Goal: Book appointment/travel/reservation

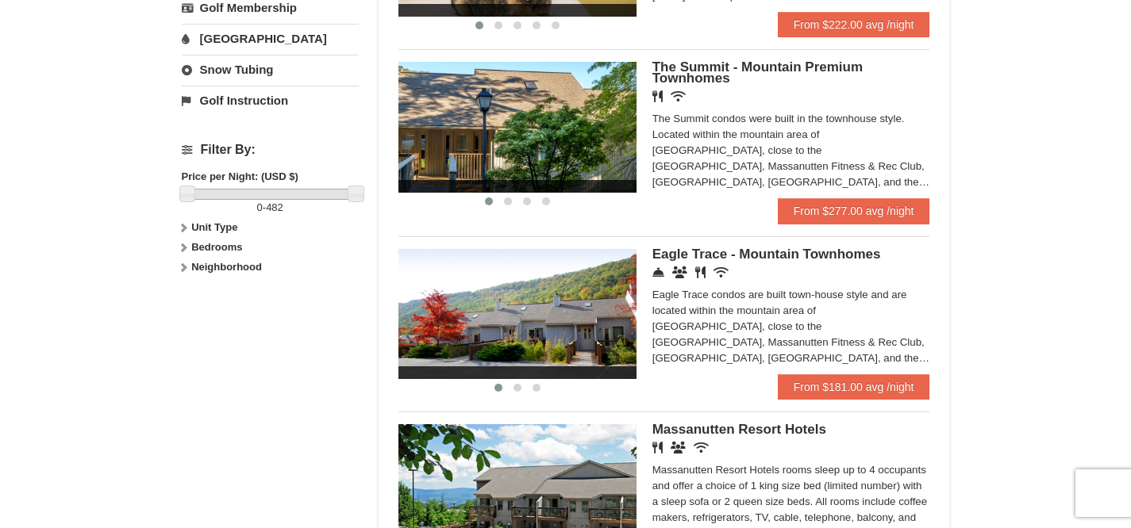
scroll to position [655, 0]
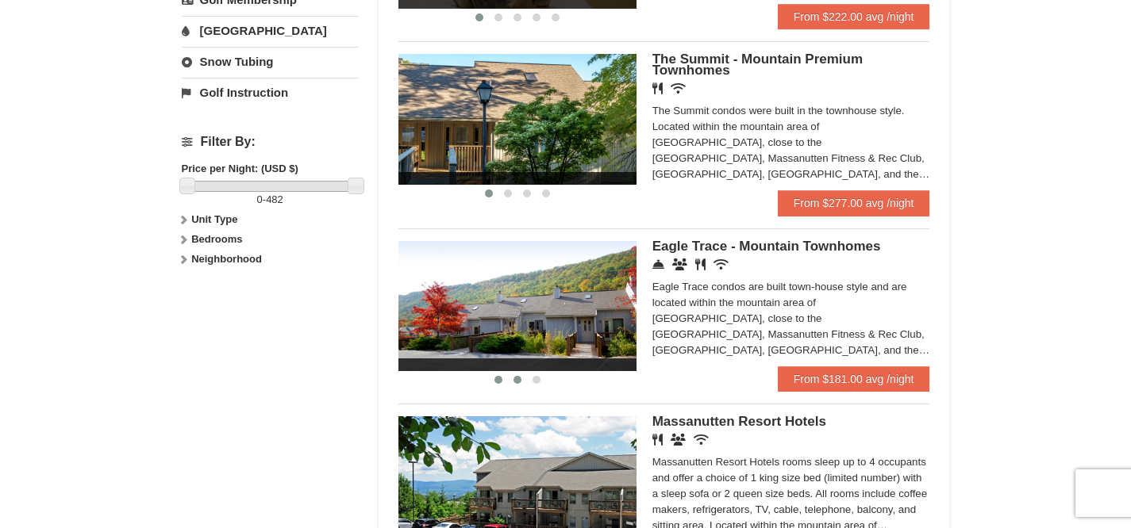
click at [518, 388] on button at bounding box center [517, 380] width 19 height 16
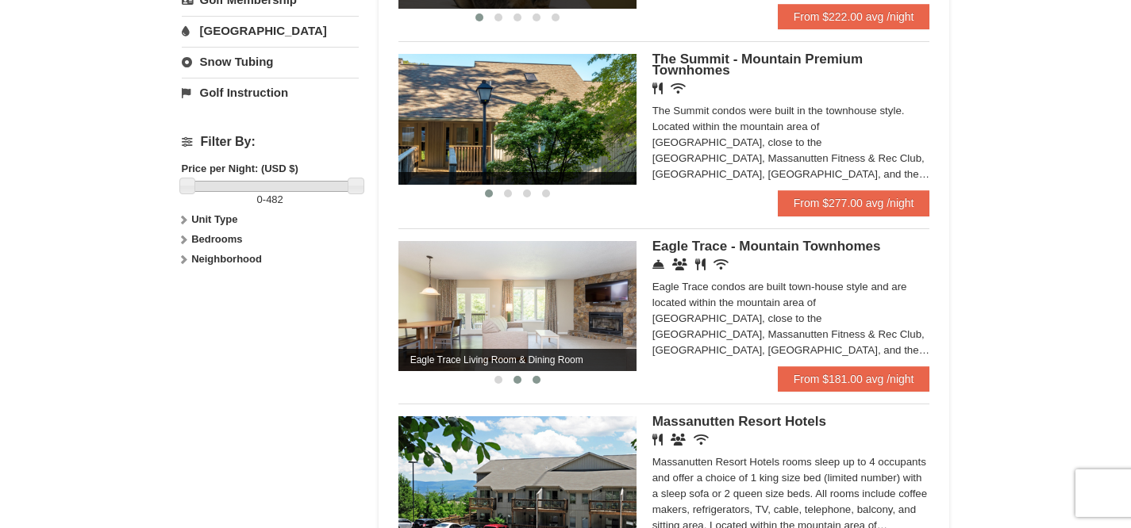
click at [536, 384] on span at bounding box center [536, 380] width 8 height 8
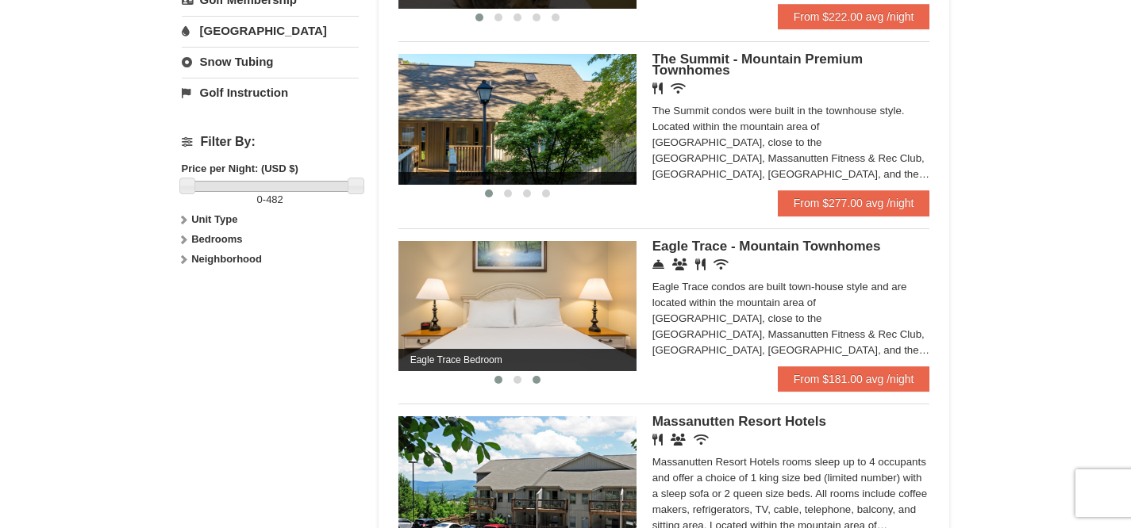
click at [497, 384] on span at bounding box center [498, 380] width 8 height 8
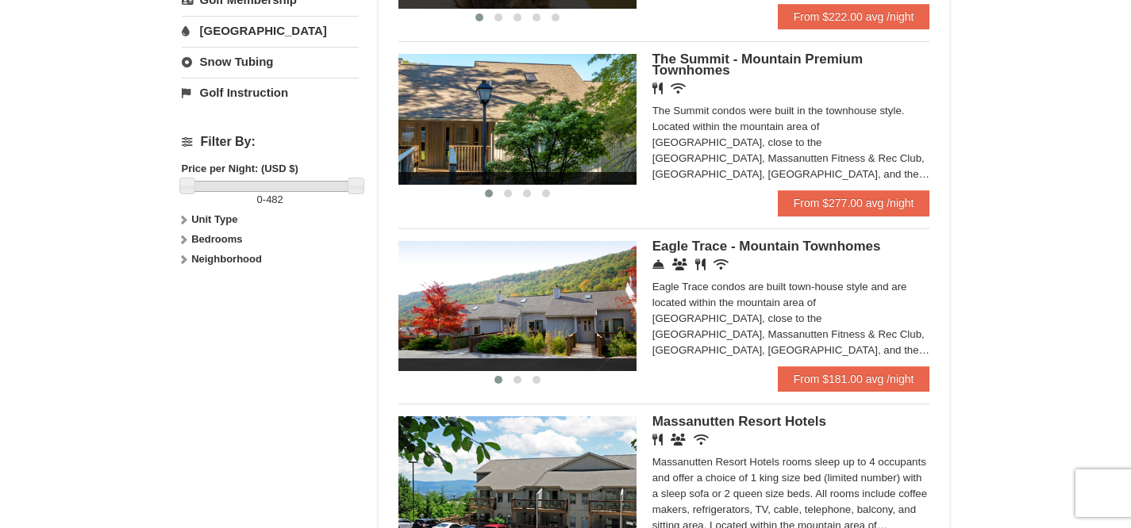
click at [724, 254] on span "Eagle Trace - Mountain Townhomes" at bounding box center [766, 246] width 229 height 15
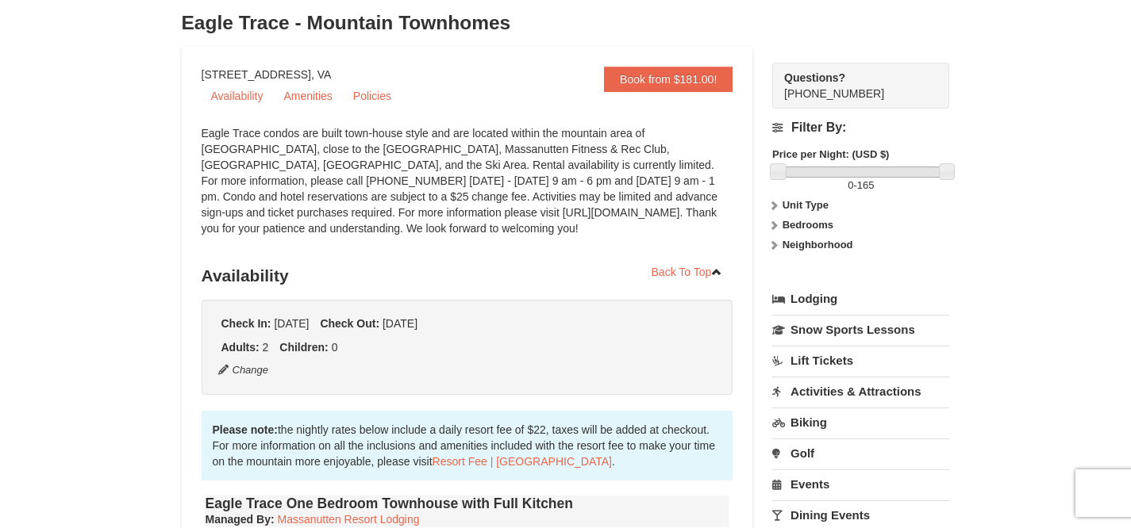
scroll to position [109, 0]
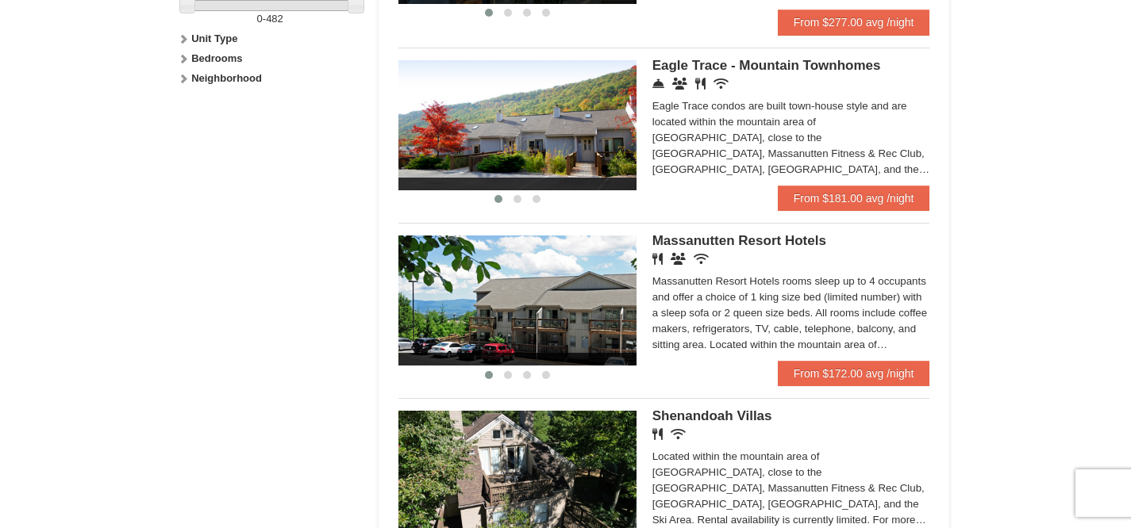
scroll to position [837, 0]
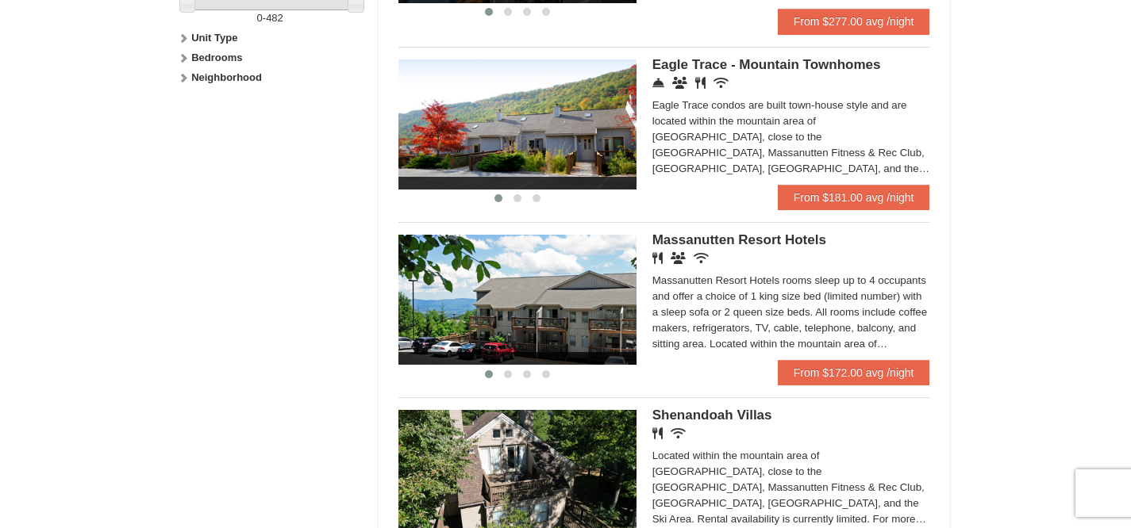
click at [533, 325] on img at bounding box center [517, 300] width 238 height 130
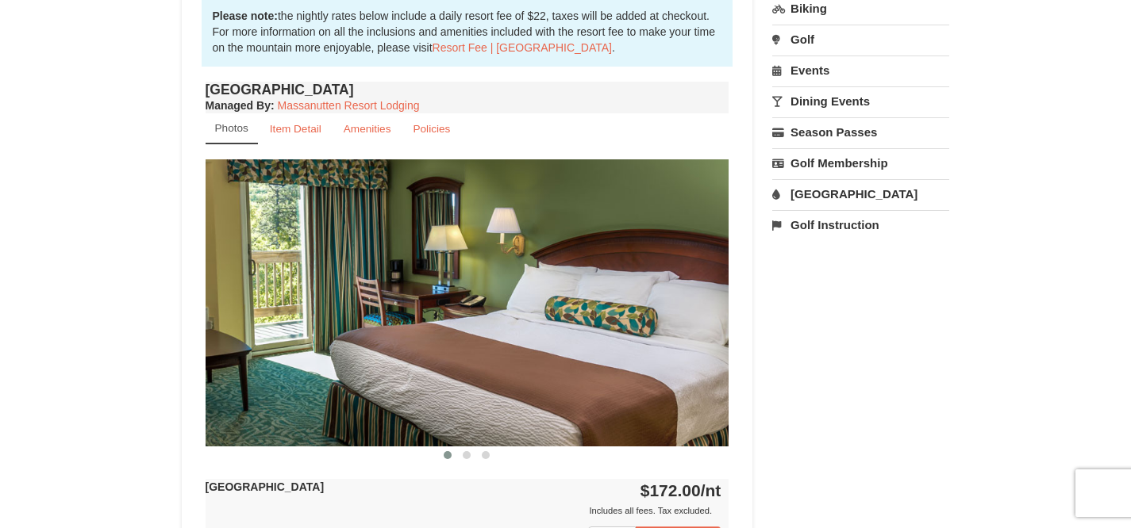
scroll to position [524, 0]
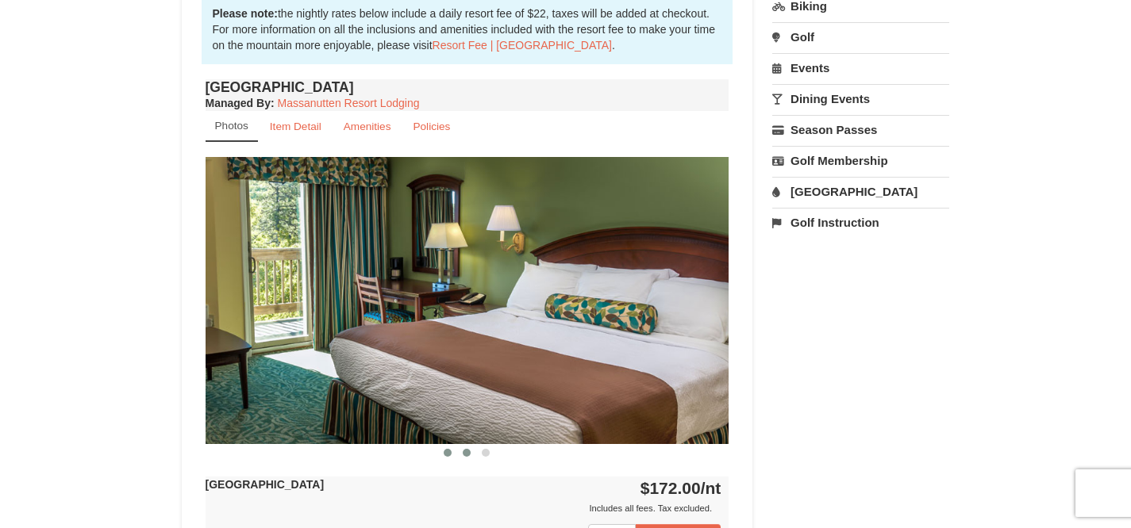
click at [466, 451] on span at bounding box center [467, 453] width 8 height 8
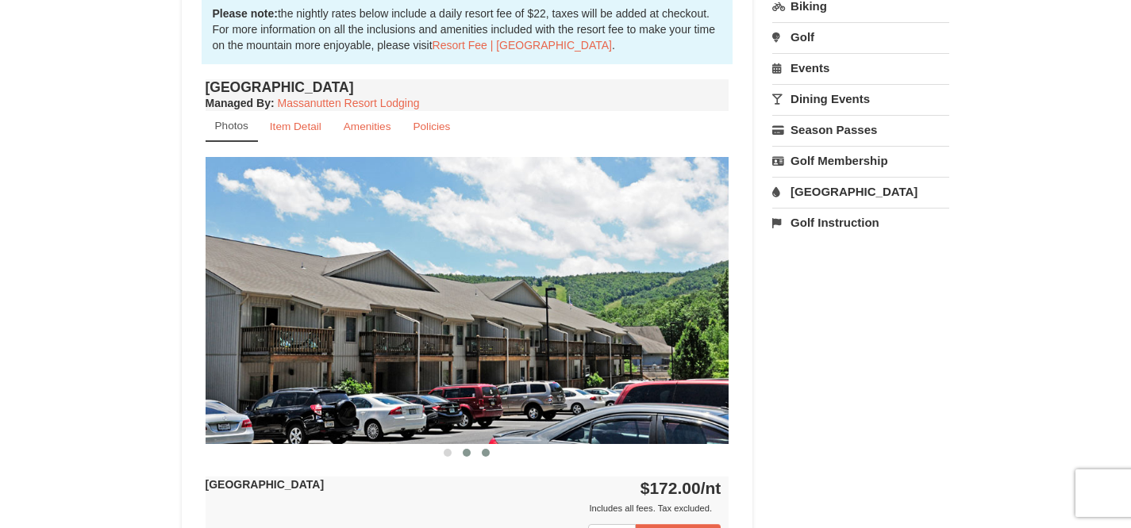
click at [490, 453] on button at bounding box center [485, 453] width 19 height 16
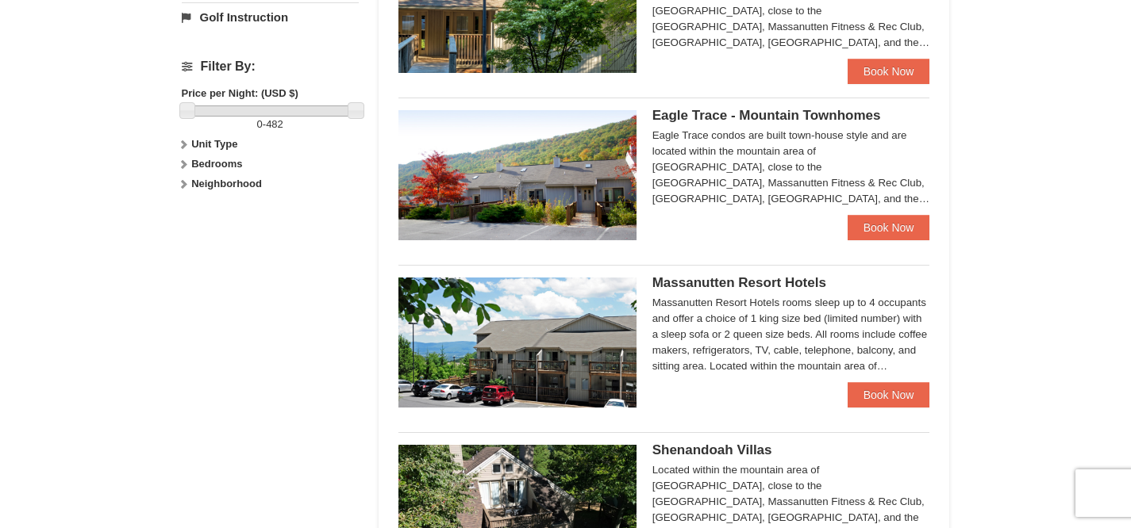
scroll to position [728, 0]
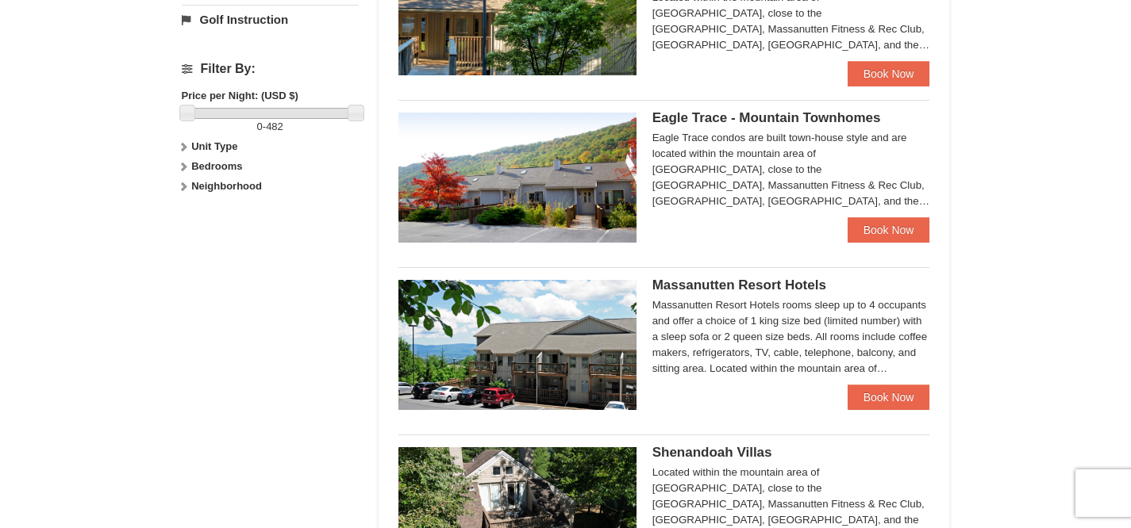
click at [601, 168] on img at bounding box center [517, 178] width 238 height 130
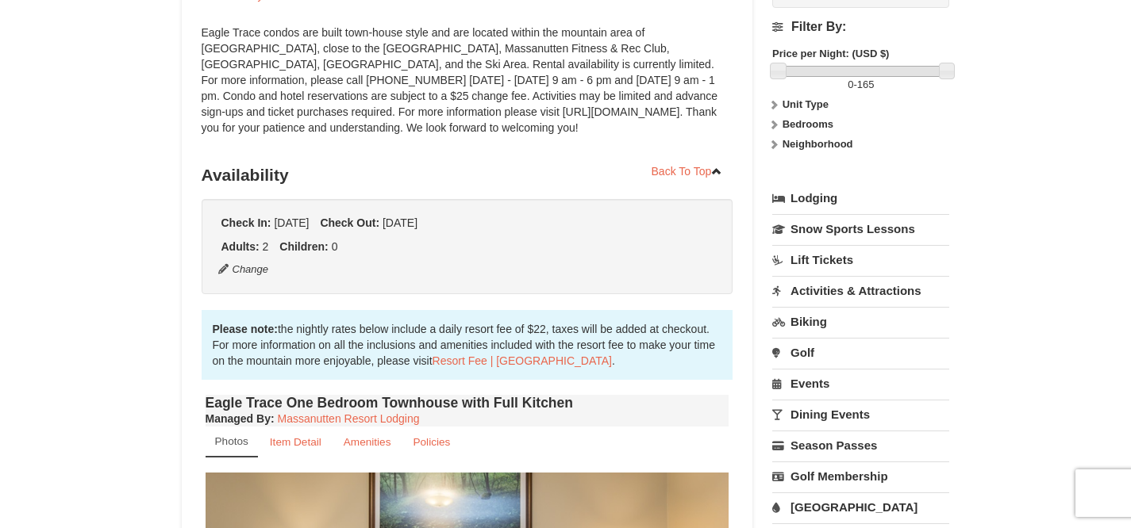
scroll to position [214, 0]
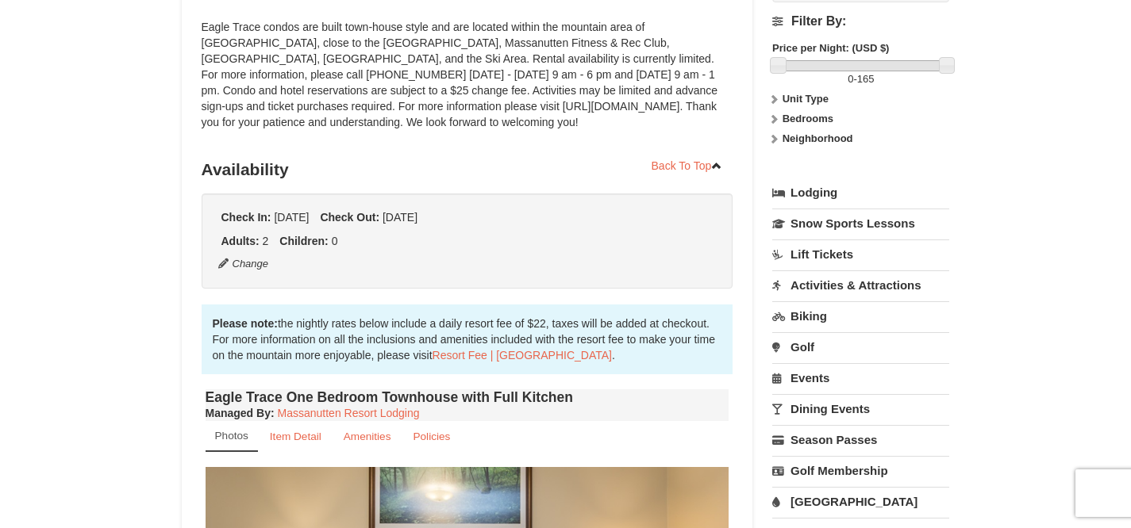
click at [821, 189] on link "Lodging" at bounding box center [860, 193] width 177 height 29
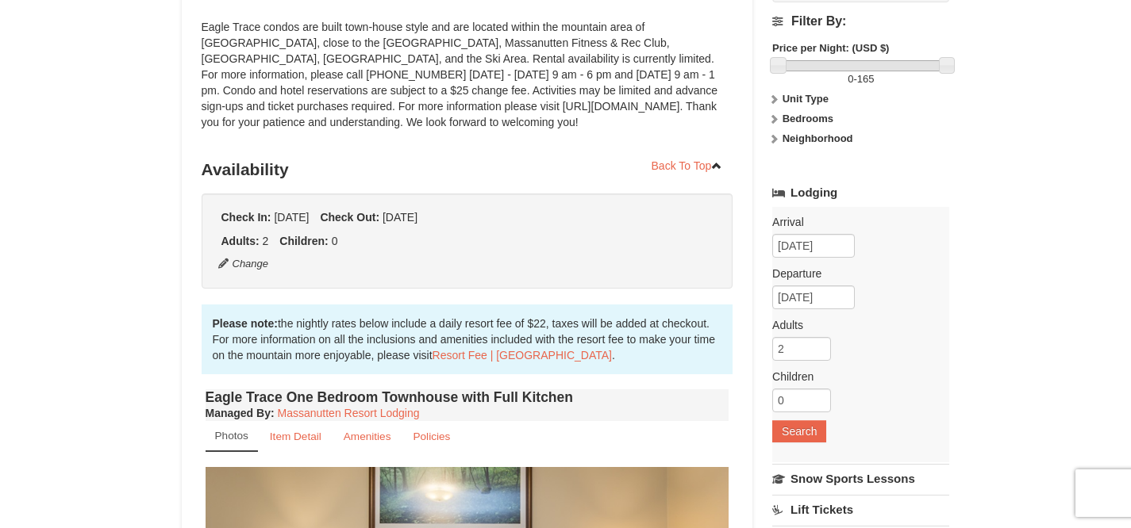
click at [821, 189] on link "Lodging" at bounding box center [860, 193] width 177 height 29
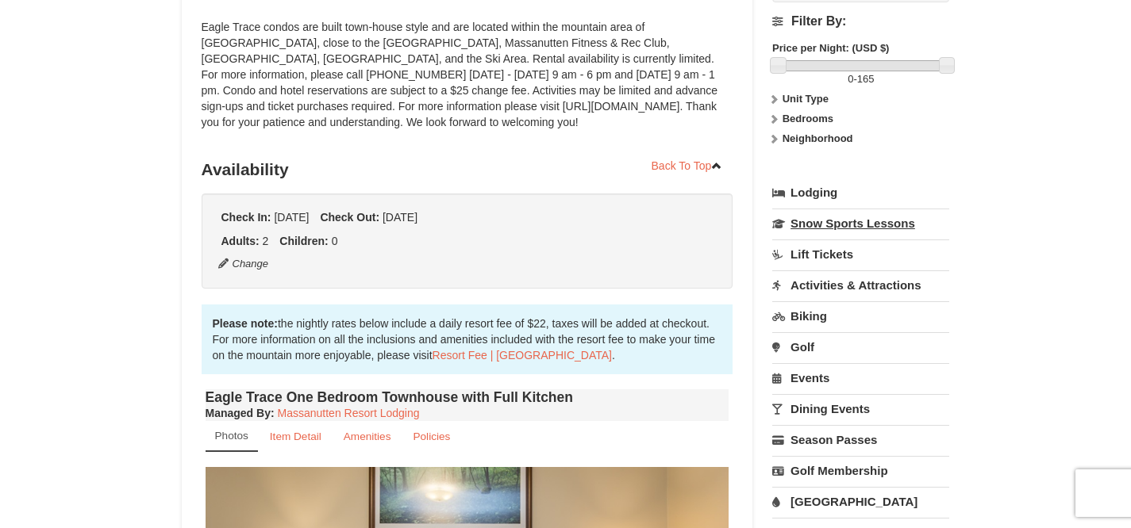
click at [830, 225] on link "Snow Sports Lessons" at bounding box center [860, 223] width 177 height 29
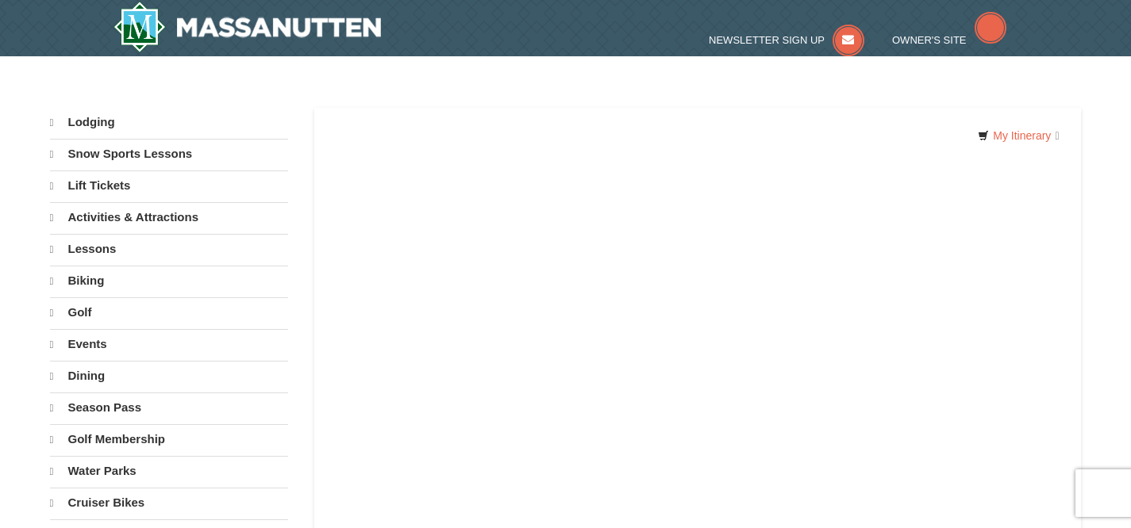
select select "10"
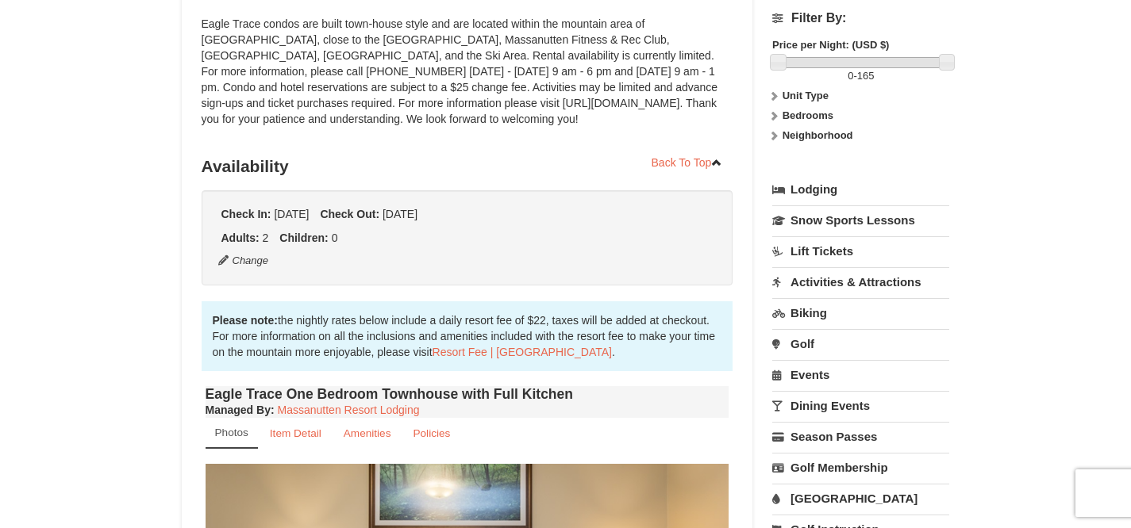
scroll to position [214, 0]
